Goal: Task Accomplishment & Management: Manage account settings

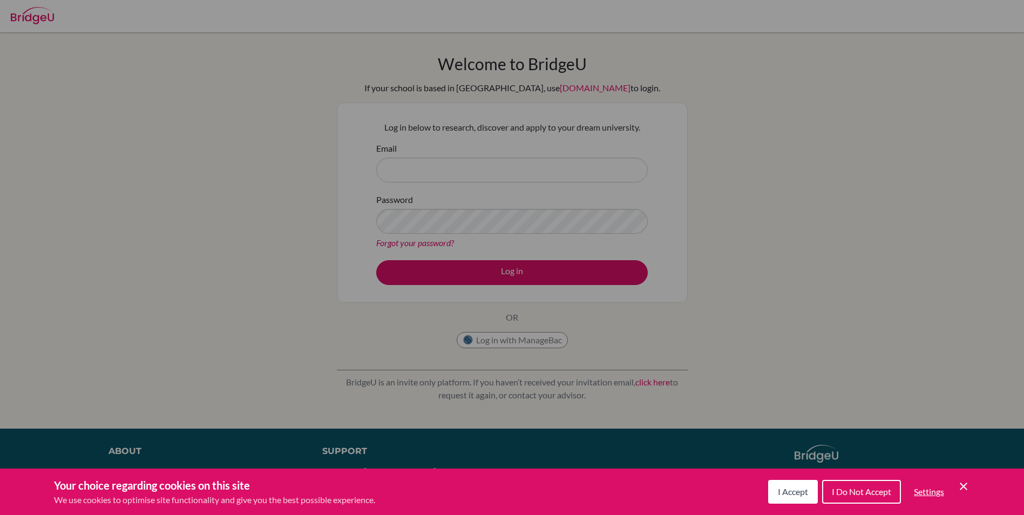
click at [793, 491] on span "I Accept" at bounding box center [793, 491] width 30 height 10
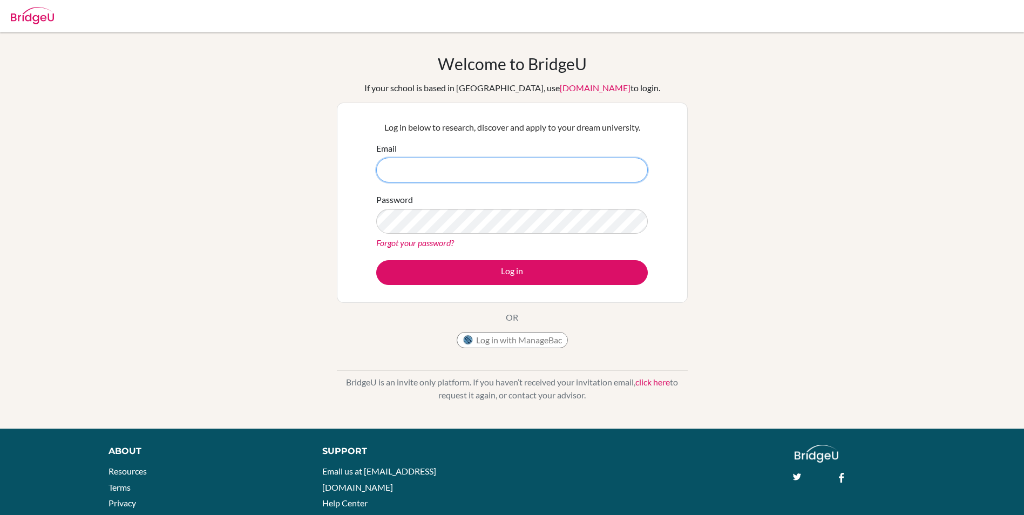
click at [424, 162] on input "Email" at bounding box center [512, 170] width 272 height 25
drag, startPoint x: 504, startPoint y: 161, endPoint x: 249, endPoint y: 163, distance: 254.9
click at [249, 163] on div "Welcome to BridgeU If your school is based in China, use app.bridge-u.com.cn to…" at bounding box center [512, 230] width 1024 height 353
type input "sidakveer9111@vivekhigh"
click at [421, 240] on link "Forgot your password?" at bounding box center [415, 243] width 78 height 10
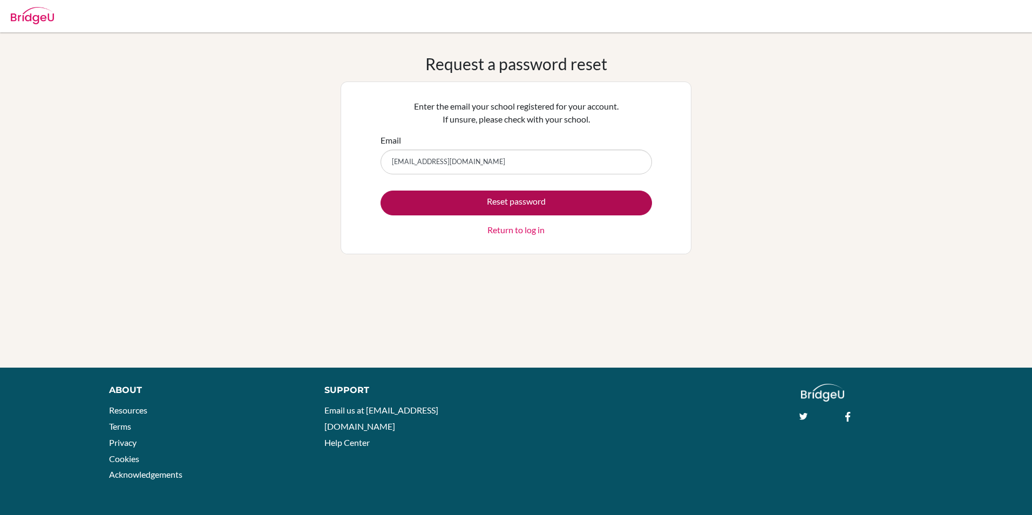
type input "sidakveer9111@vivekhighschool.onmicrosoft.com"
click at [548, 201] on button "Reset password" at bounding box center [517, 203] width 272 height 25
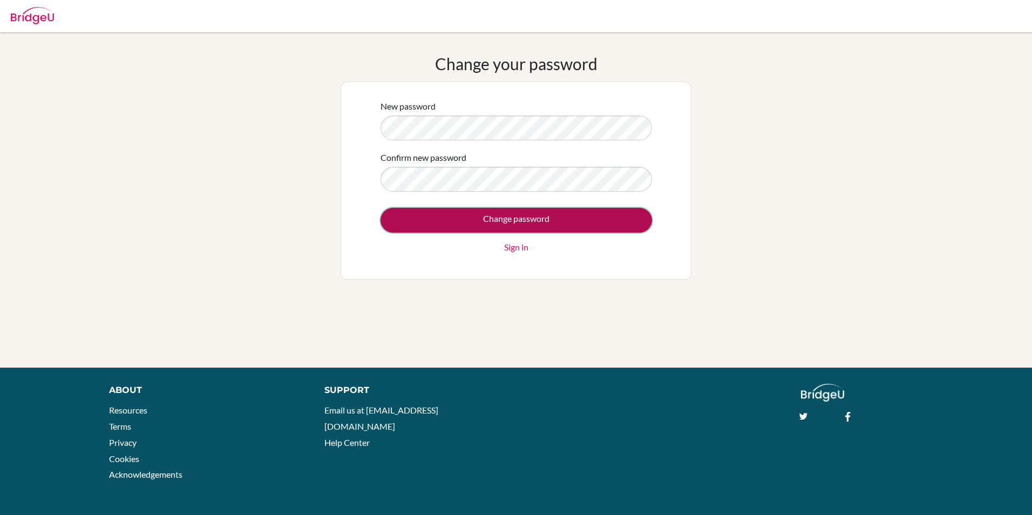
click at [553, 222] on input "Change password" at bounding box center [517, 220] width 272 height 25
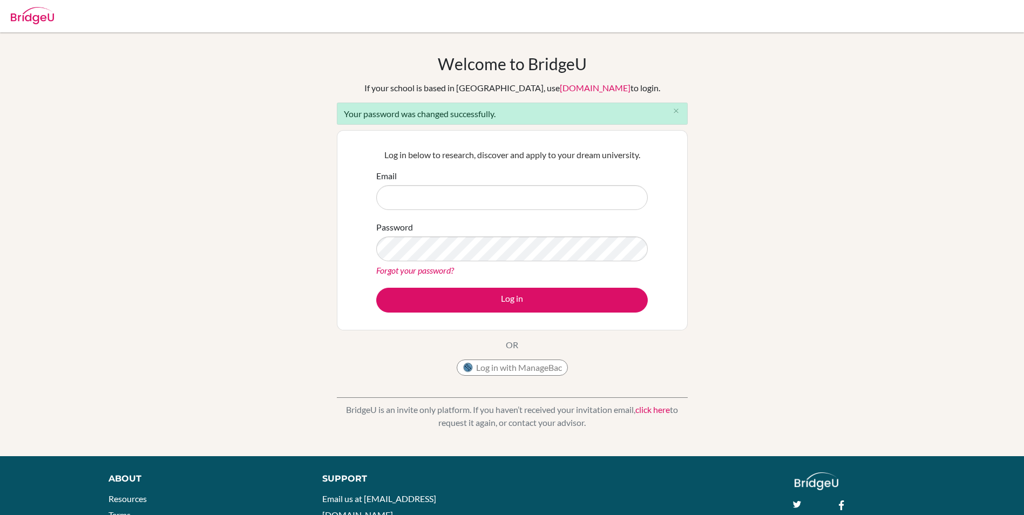
click at [423, 197] on input "Email" at bounding box center [512, 197] width 272 height 25
type input "sidakveer9111@vivekhighschool.onmicrosoft.com"
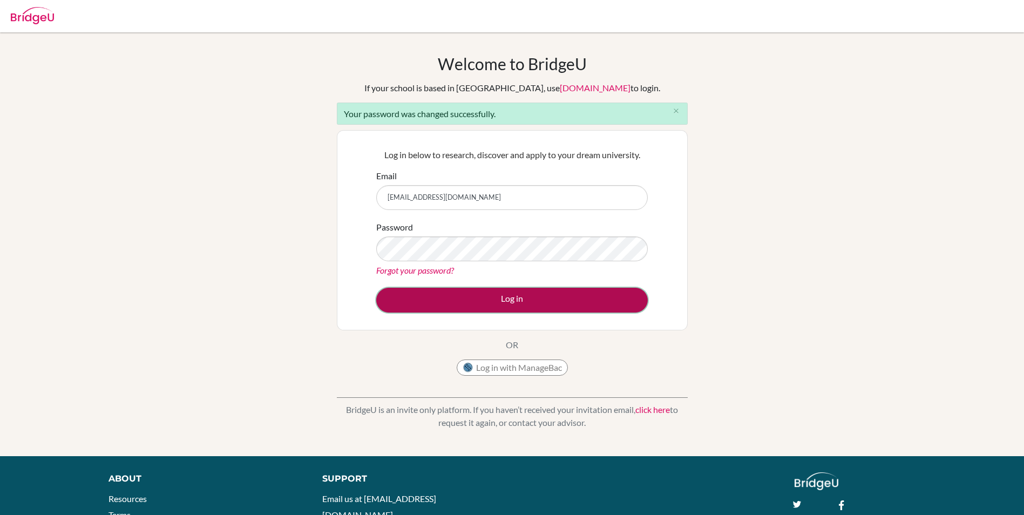
click at [489, 295] on button "Log in" at bounding box center [512, 300] width 272 height 25
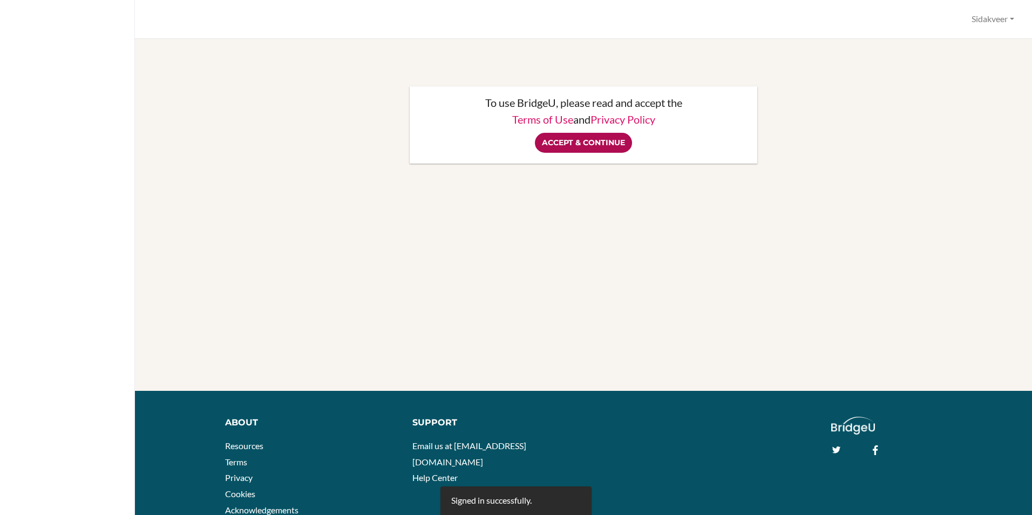
click at [608, 146] on input "Accept & Continue" at bounding box center [583, 143] width 97 height 20
